Goal: Use online tool/utility: Utilize a website feature to perform a specific function

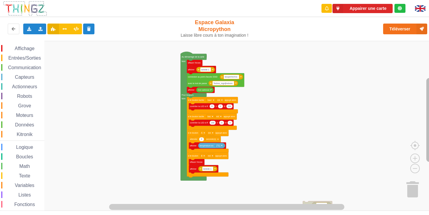
click at [429, 128] on rect "Espace de travail de Blocky" at bounding box center [429, 120] width 6 height 84
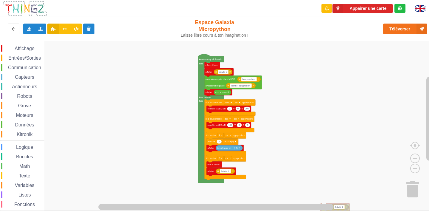
click at [280, 134] on div "Affichage Entrées/Sorties Communication Capteurs Actionneurs Robots Grove Moteu…" at bounding box center [216, 126] width 433 height 170
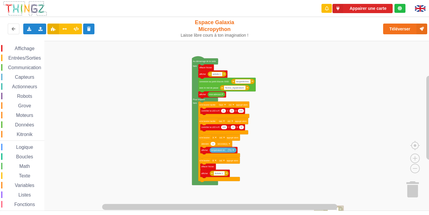
click at [55, 78] on rect "Espace de travail de Blocky" at bounding box center [216, 126] width 433 height 170
click at [141, 135] on rect "Espace de travail de Blocky" at bounding box center [216, 126] width 433 height 170
click at [277, 64] on div "Affichage Entrées/Sorties Communication Capteurs Actionneurs Robots Grove Moteu…" at bounding box center [216, 126] width 433 height 170
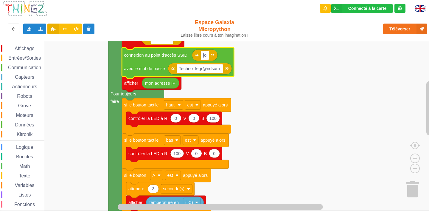
type input "j"
click at [218, 73] on rect "Espace de travail de Blocky" at bounding box center [200, 68] width 46 height 9
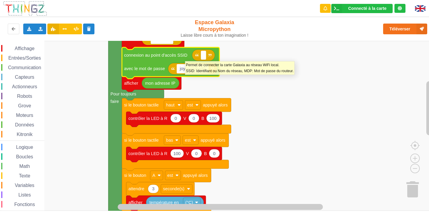
type input "joyoustuba995"
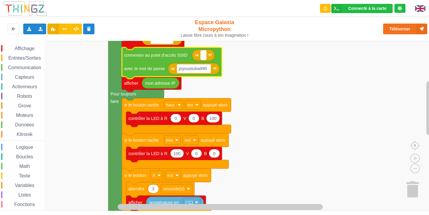
click at [204, 55] on rect "Espace de travail de Blocky" at bounding box center [204, 55] width 6 height 9
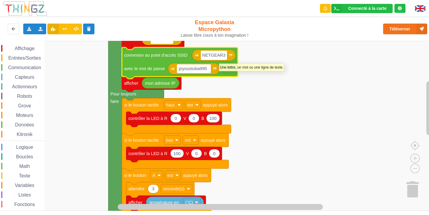
type input "NETGEAR38"
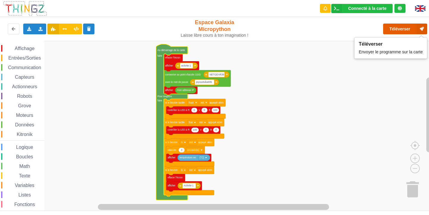
click at [389, 30] on button "Téléverser" at bounding box center [405, 29] width 44 height 11
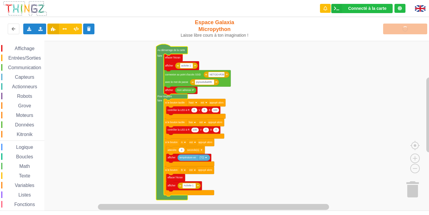
click at [279, 154] on rect "Espace de travail de Blocky" at bounding box center [216, 126] width 433 height 170
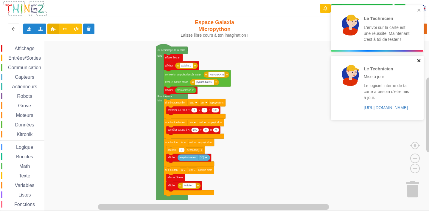
click at [418, 60] on icon "close" at bounding box center [419, 60] width 4 height 5
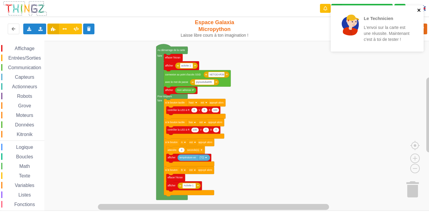
click at [420, 10] on icon "close" at bounding box center [419, 10] width 3 height 3
